Goal: Transaction & Acquisition: Purchase product/service

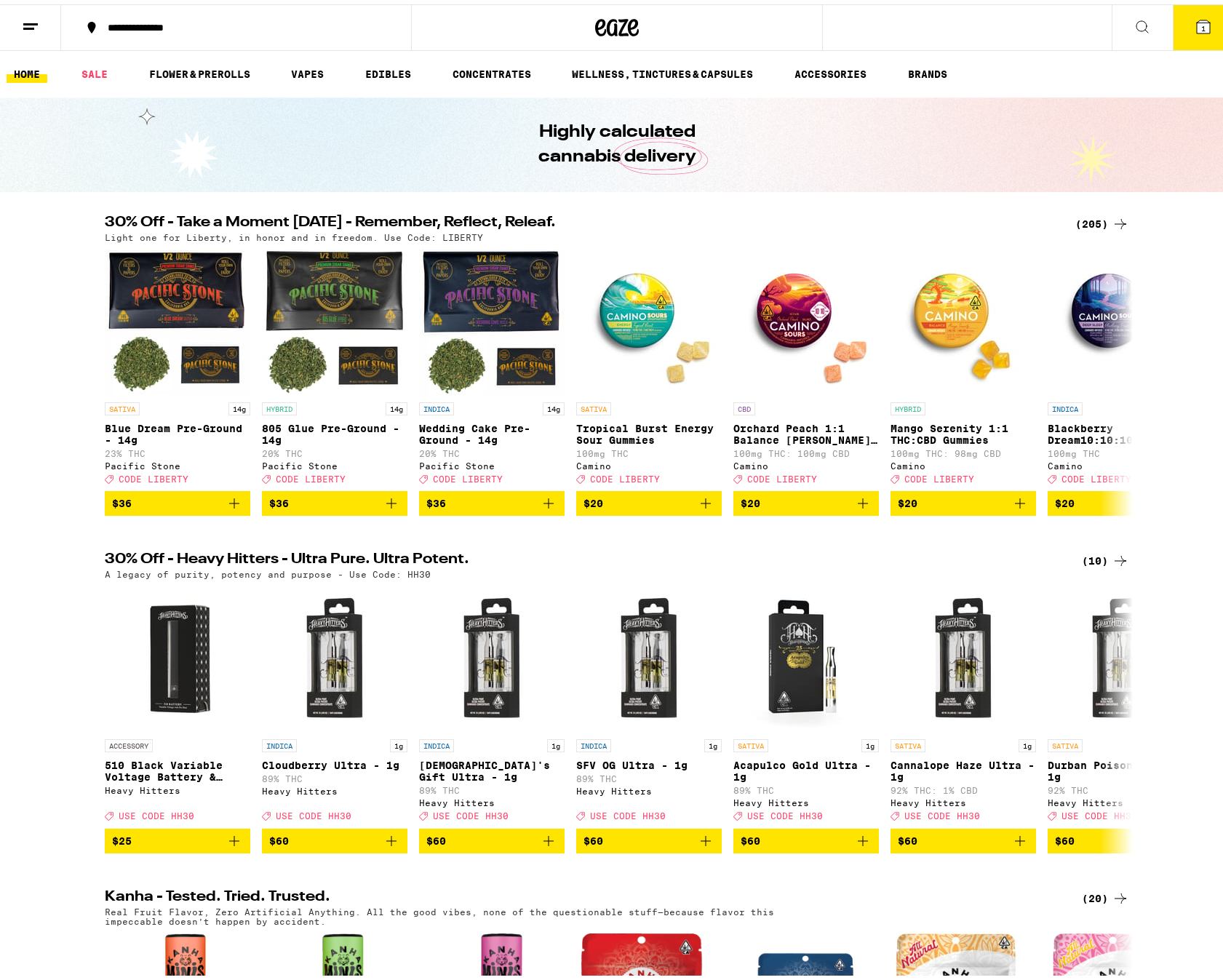
click at [1115, 220] on icon at bounding box center [1120, 220] width 11 height 10
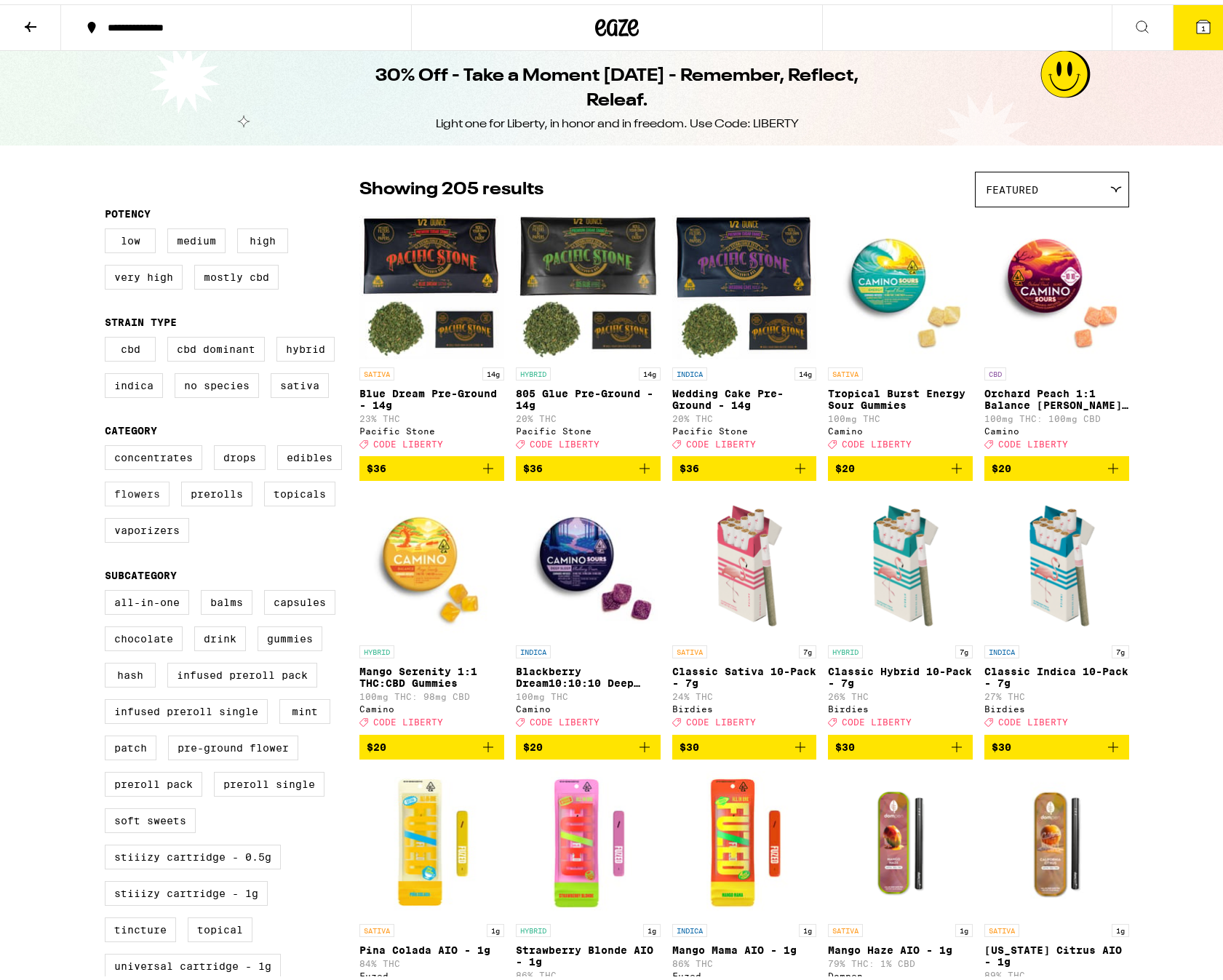
click at [135, 496] on label "Flowers" at bounding box center [137, 489] width 65 height 25
click at [108, 444] on input "Flowers" at bounding box center [107, 443] width 1 height 1
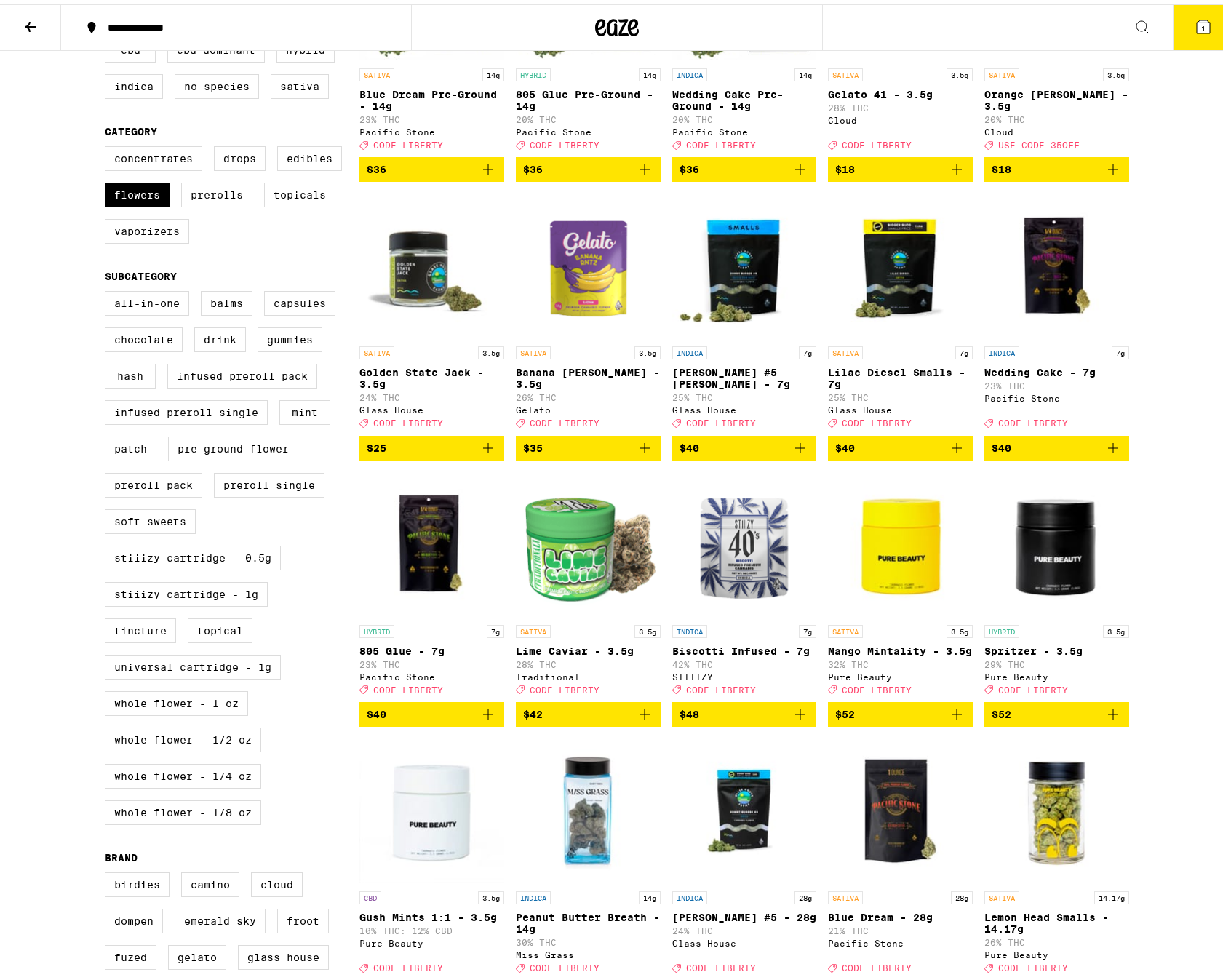
scroll to position [291, 0]
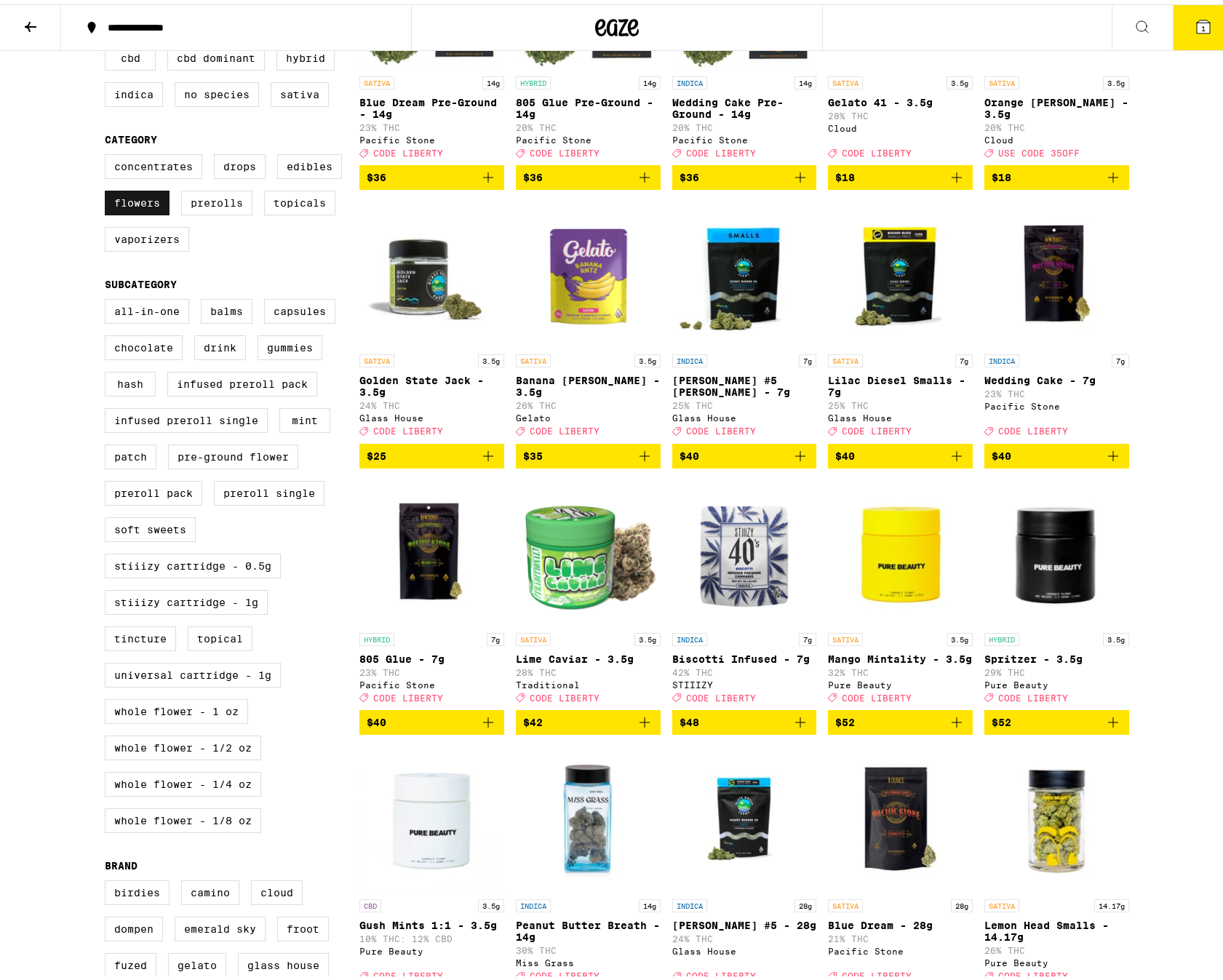
click at [145, 210] on label "Flowers" at bounding box center [137, 198] width 65 height 25
click at [108, 153] on input "Flowers" at bounding box center [107, 152] width 1 height 1
checkbox input "false"
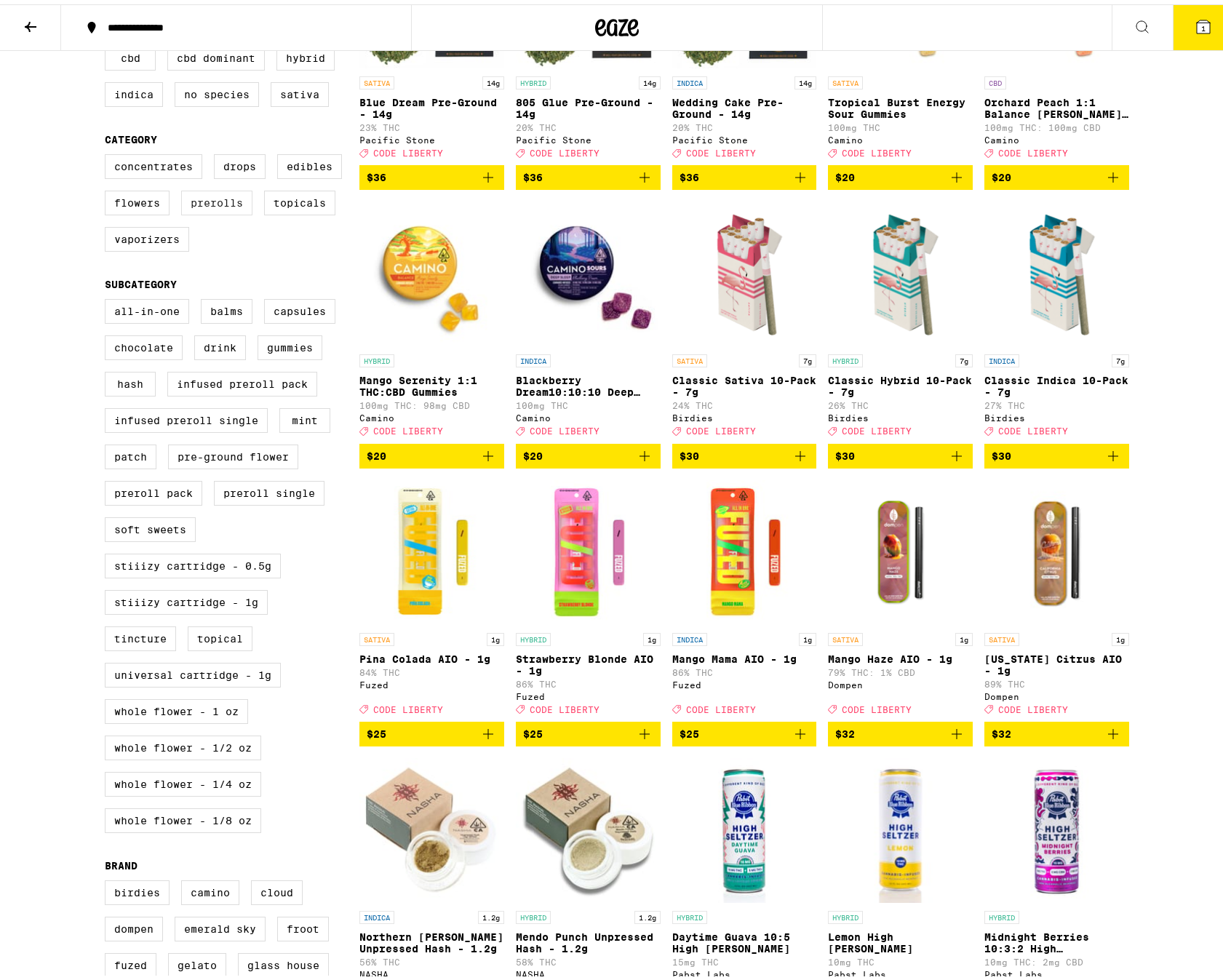
click at [230, 208] on label "Prerolls" at bounding box center [216, 198] width 71 height 25
click at [108, 153] on input "Prerolls" at bounding box center [107, 152] width 1 height 1
checkbox input "true"
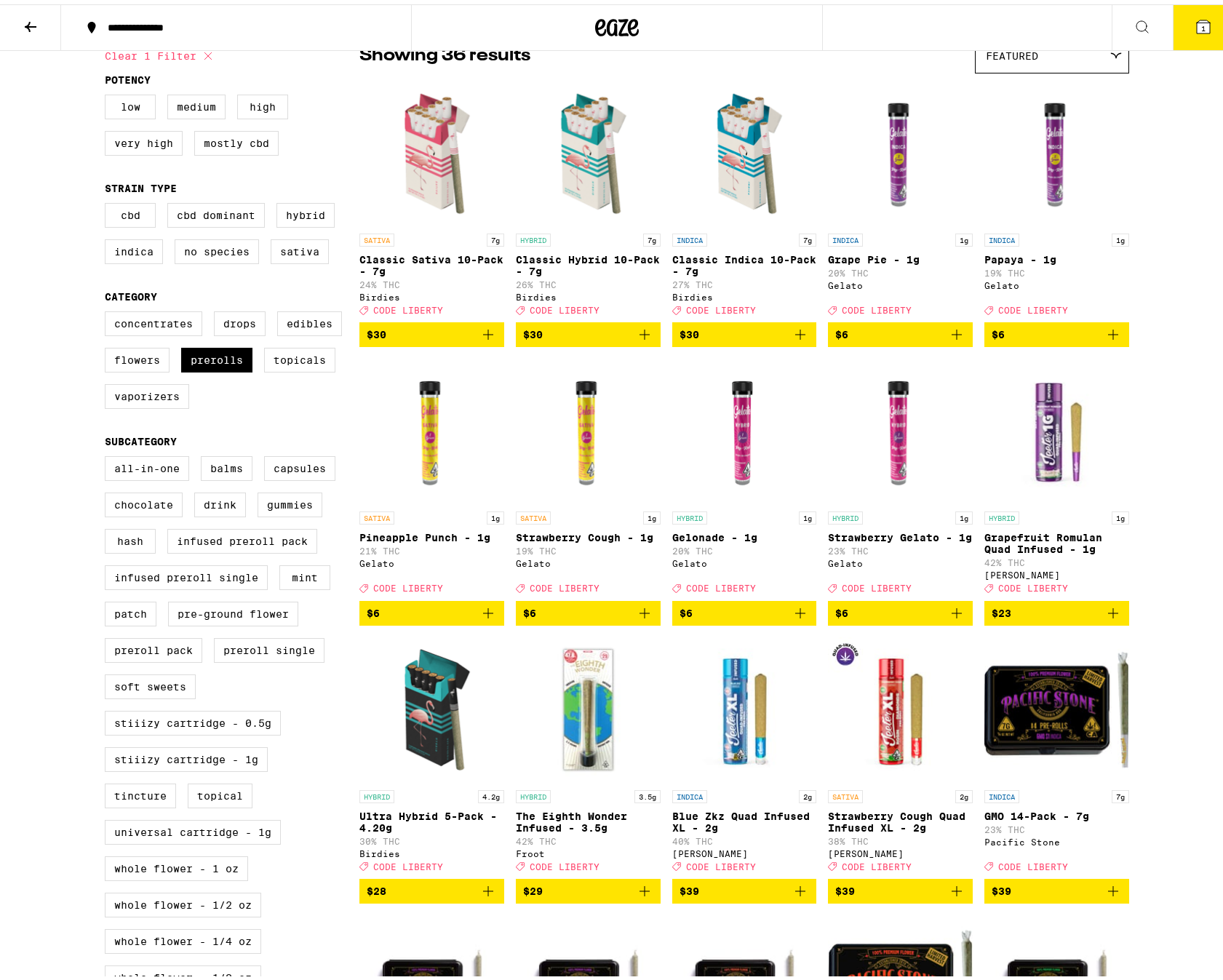
scroll to position [119, 0]
